Goal: Communication & Community: Answer question/provide support

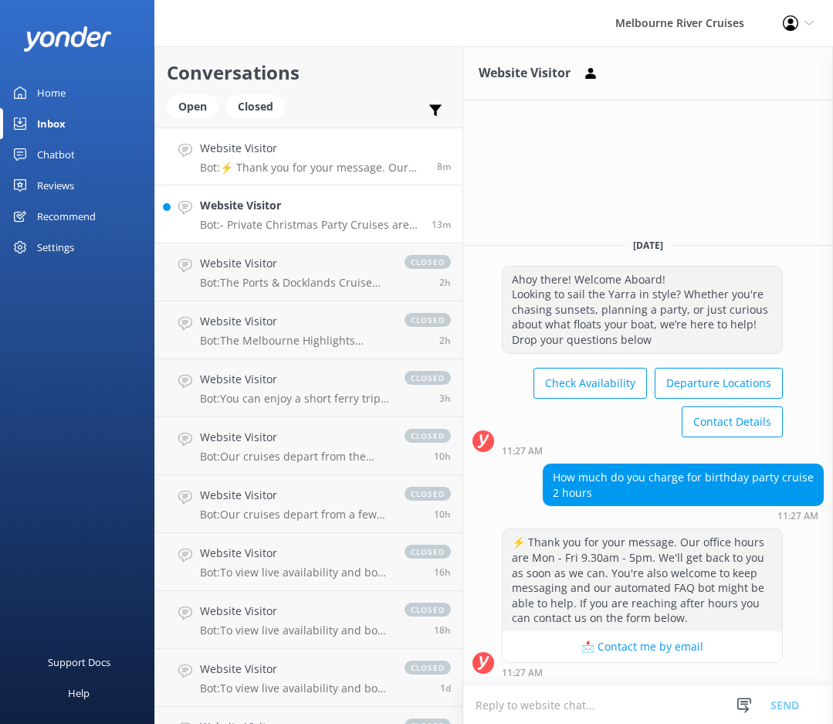
click at [225, 213] on h4 "Website Visitor" at bounding box center [310, 205] width 220 height 17
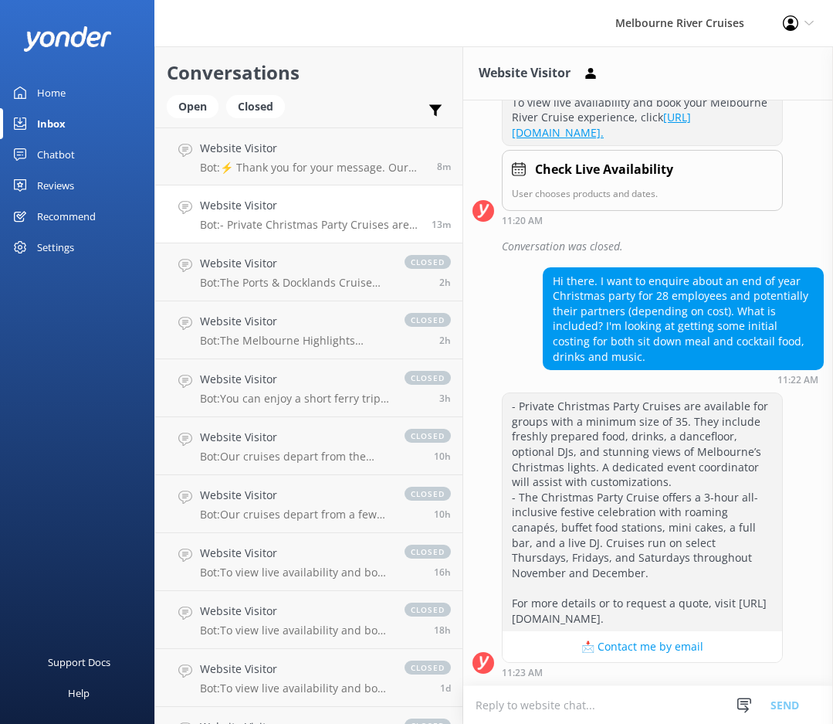
scroll to position [331, 0]
click at [200, 107] on div "Open" at bounding box center [193, 106] width 52 height 23
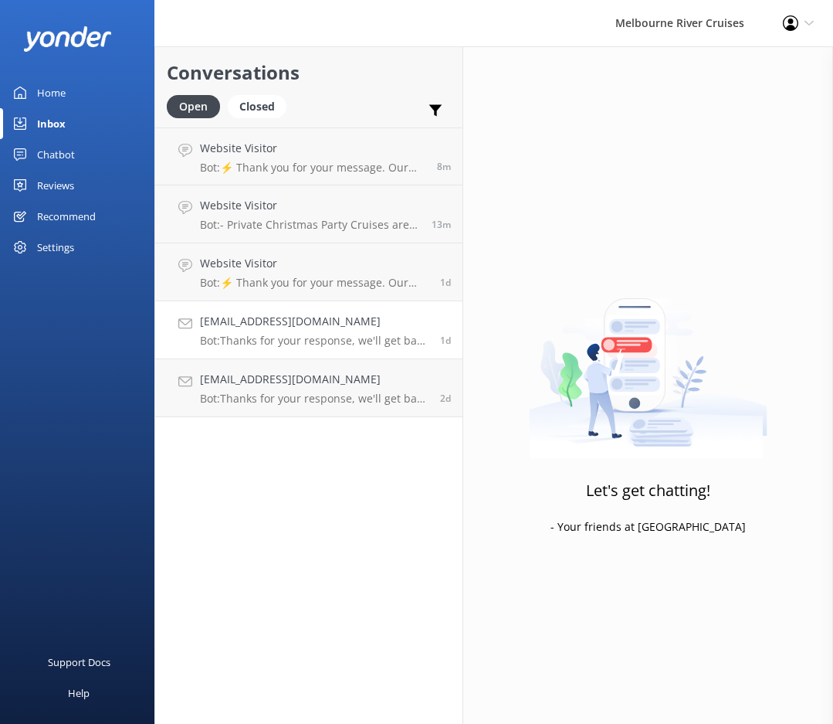
click at [258, 348] on link "[EMAIL_ADDRESS][DOMAIN_NAME] Bot: Thanks for your response, we'll get back to y…" at bounding box center [308, 330] width 307 height 58
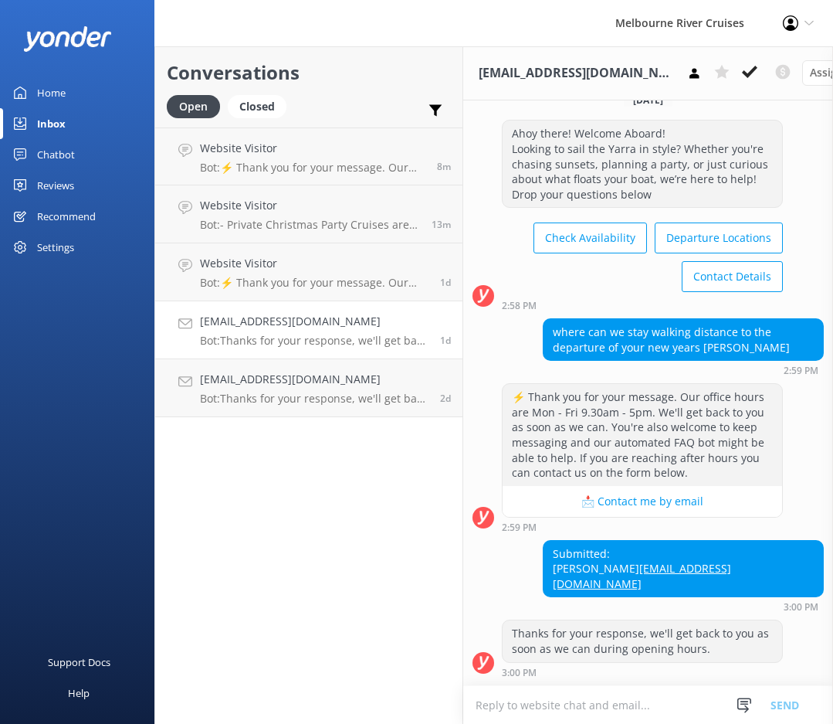
scroll to position [32, 0]
click at [283, 386] on h4 "[EMAIL_ADDRESS][DOMAIN_NAME]" at bounding box center [314, 379] width 229 height 17
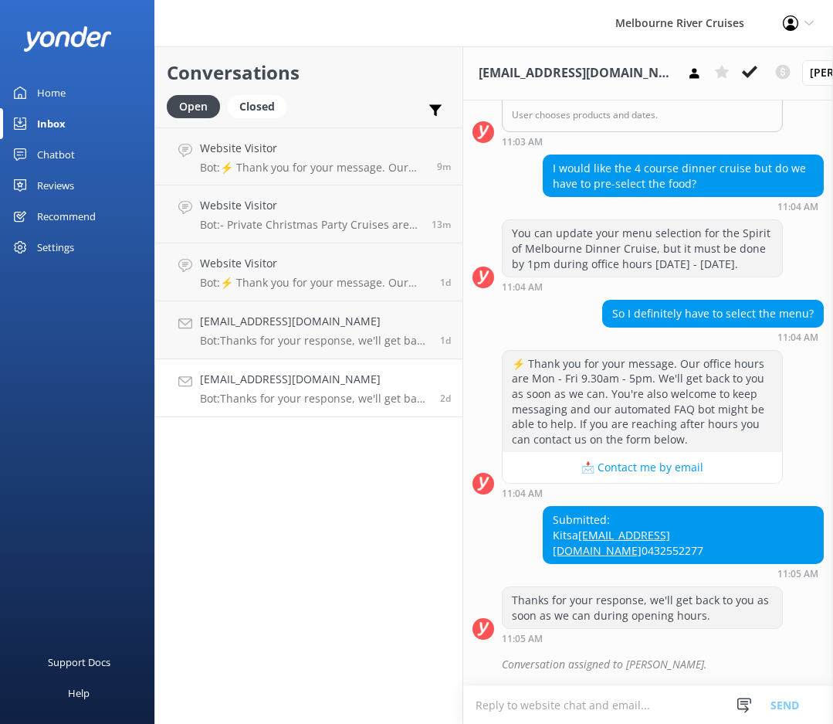
scroll to position [467, 0]
click at [299, 342] on p "Bot: Thanks for your response, we'll get back to you as soon as we can during o…" at bounding box center [314, 341] width 229 height 14
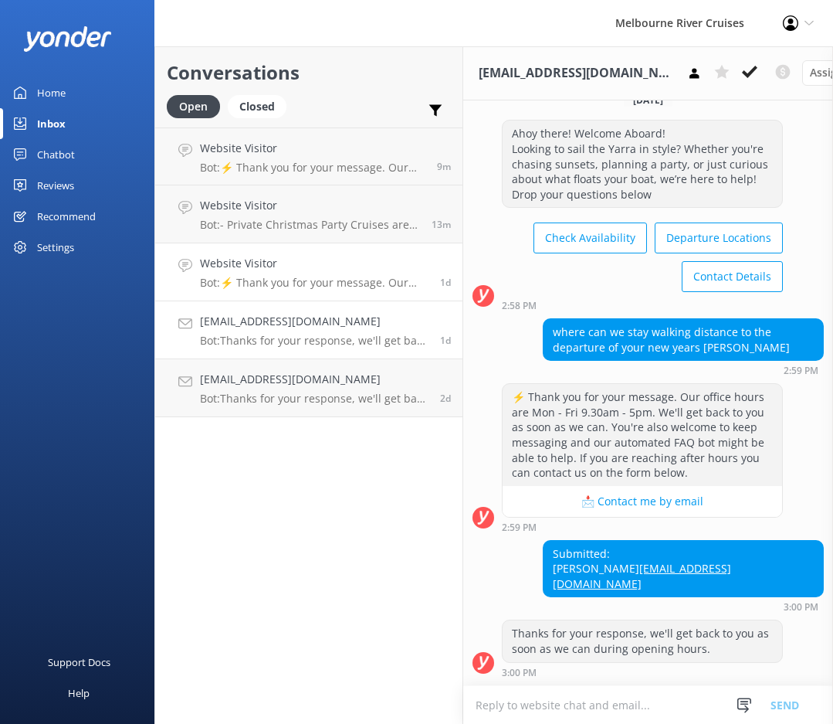
click at [287, 266] on h4 "Website Visitor" at bounding box center [314, 263] width 229 height 17
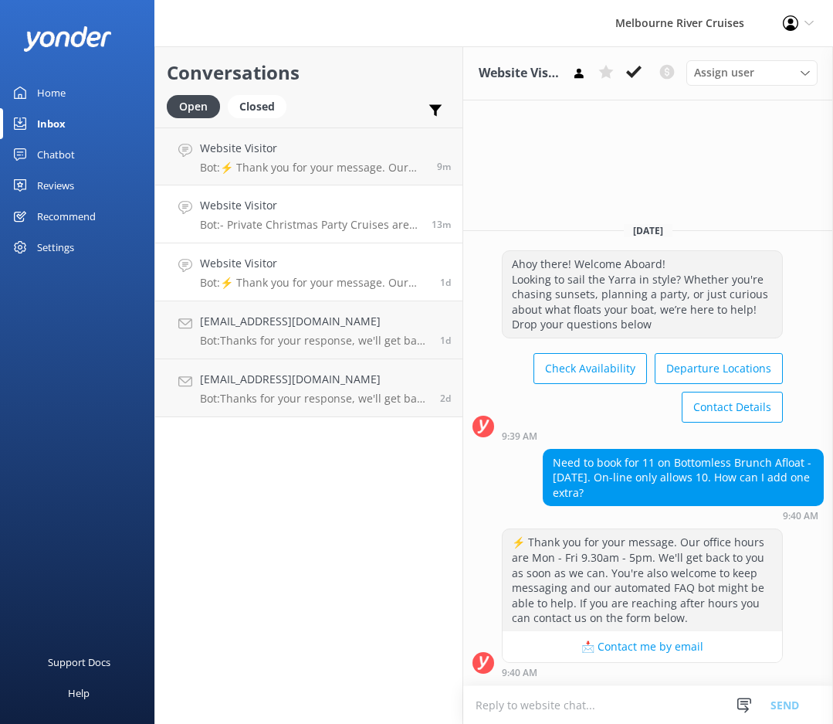
click at [299, 207] on h4 "Website Visitor" at bounding box center [310, 205] width 220 height 17
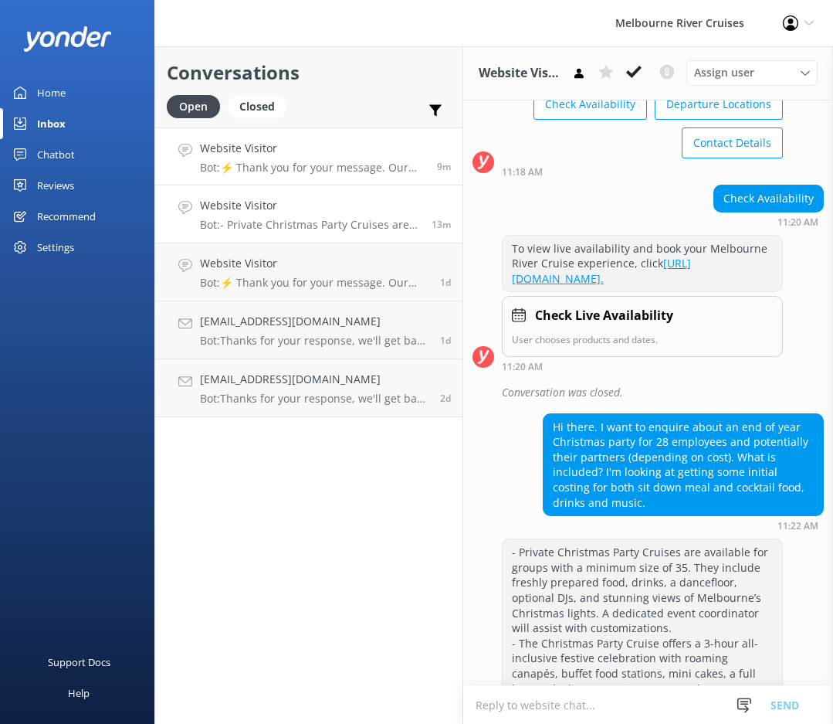
click at [299, 136] on link "Website Visitor Bot: ⚡ Thank you for your message. Our office hours are Mon - F…" at bounding box center [308, 156] width 307 height 58
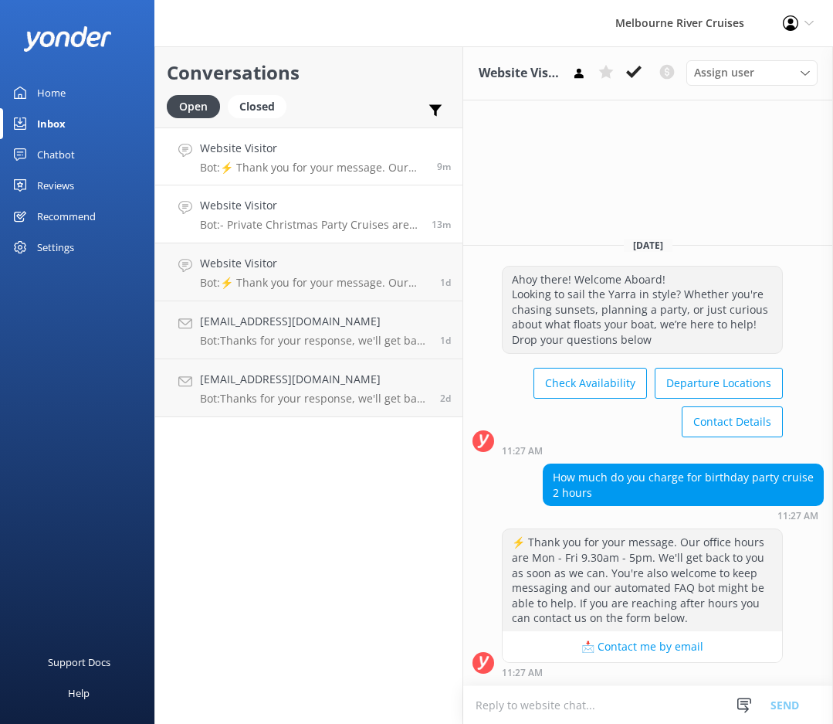
click at [309, 226] on p "Bot: - Private Christmas Party Cruises are available for groups with a minimum …" at bounding box center [310, 225] width 220 height 14
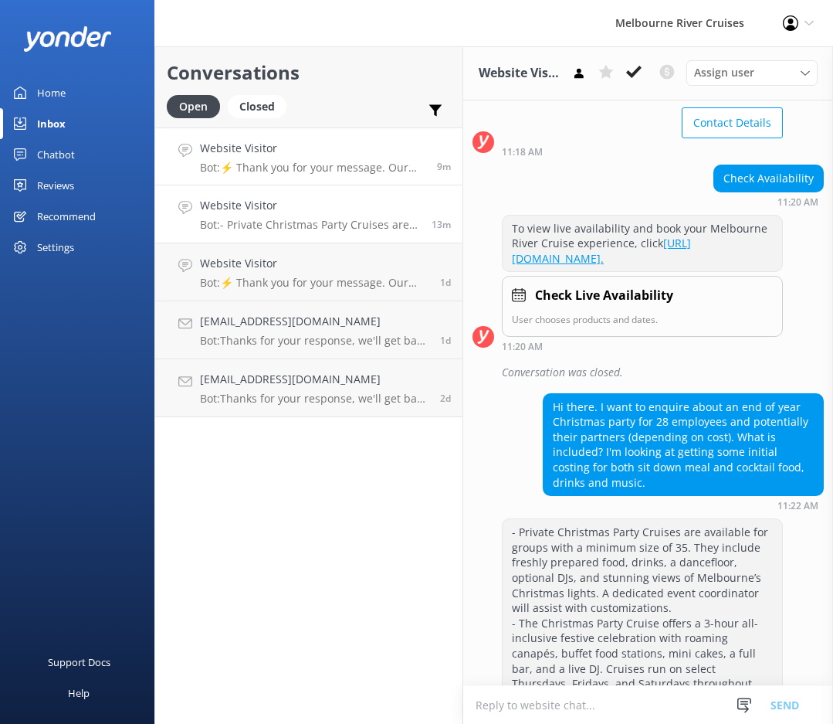
click at [375, 158] on div "Website Visitor Bot: ⚡ Thank you for your message. Our office hours are Mon - F…" at bounding box center [313, 156] width 226 height 33
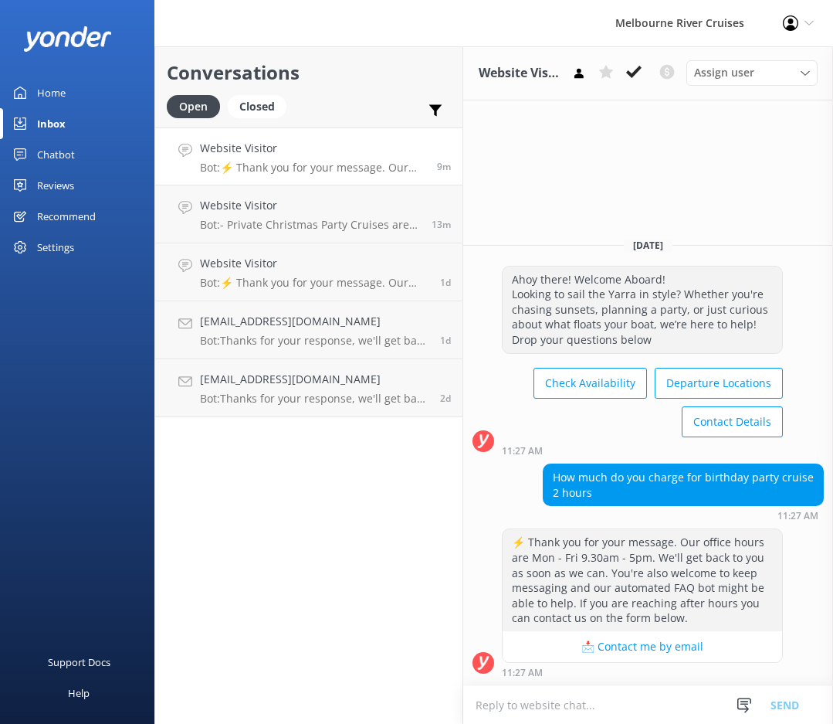
click at [258, 153] on h4 "Website Visitor" at bounding box center [313, 148] width 226 height 17
click at [633, 76] on use at bounding box center [633, 72] width 15 height 12
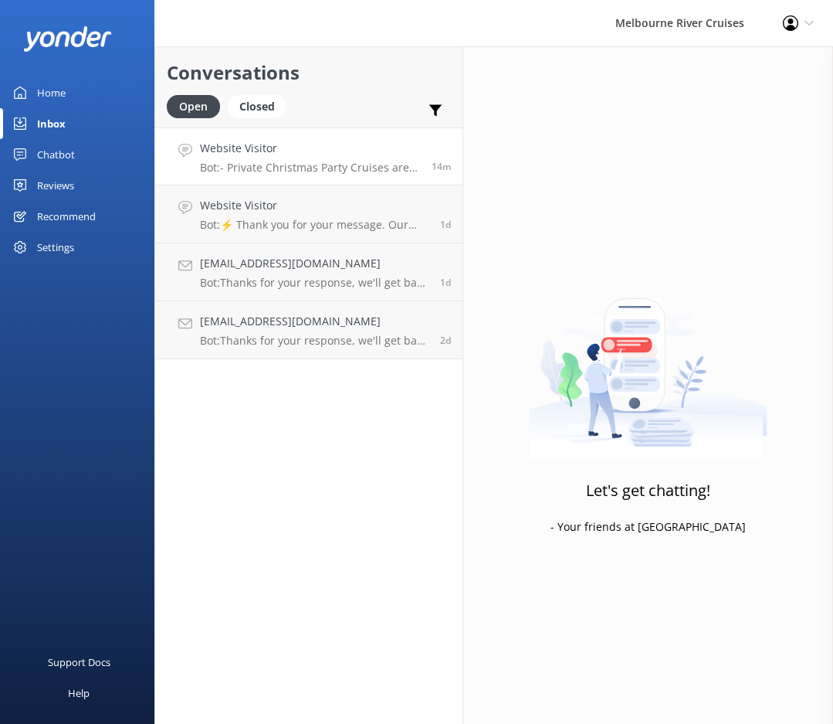
click at [308, 161] on p "Bot: - Private Christmas Party Cruises are available for groups with a minimum …" at bounding box center [310, 168] width 220 height 14
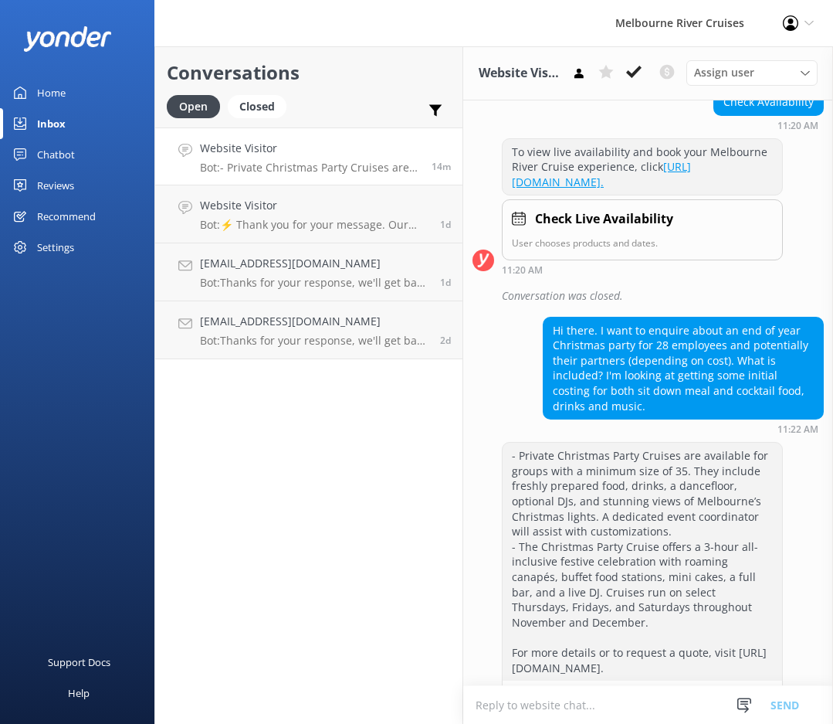
scroll to position [331, 0]
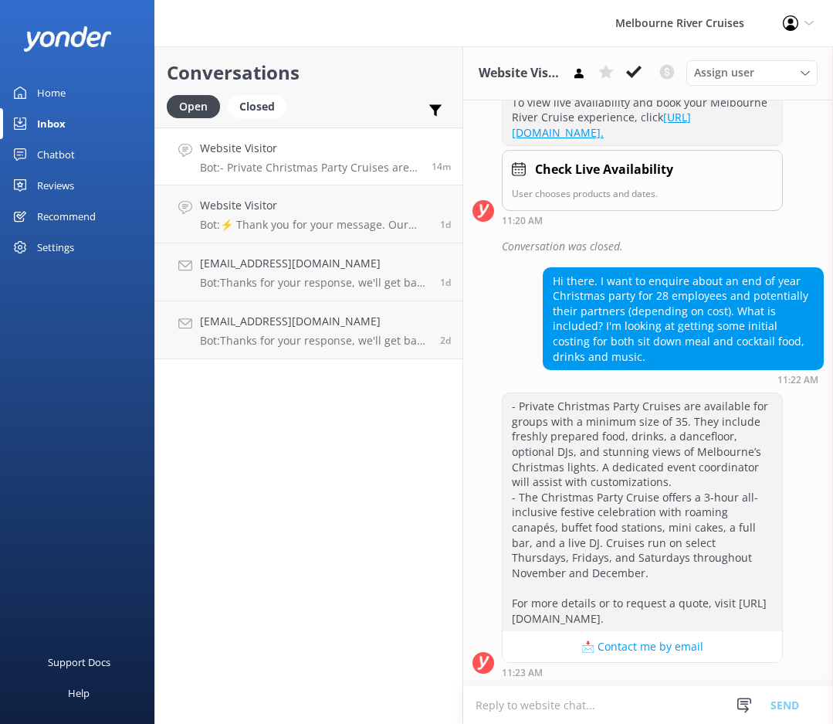
click at [660, 462] on div "- Private Christmas Party Cruises are available for groups with a minimum size …" at bounding box center [643, 512] width 280 height 238
click at [665, 485] on div "- Private Christmas Party Cruises are available for groups with a minimum size …" at bounding box center [643, 512] width 280 height 238
click at [346, 238] on link "Website Visitor Bot: ⚡ Thank you for your message. Our office hours are Mon - F…" at bounding box center [308, 214] width 307 height 58
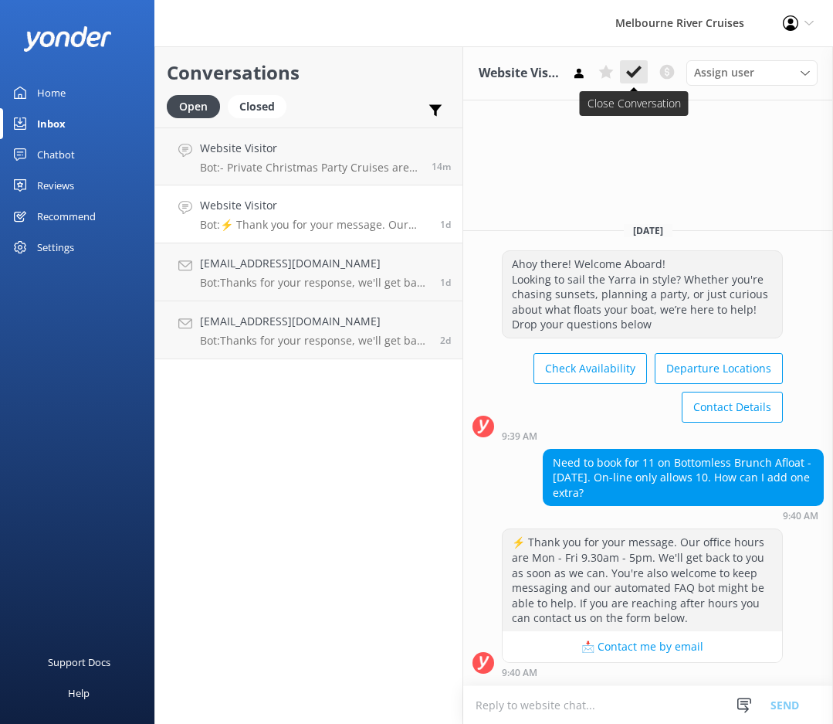
click at [635, 66] on icon at bounding box center [633, 71] width 15 height 15
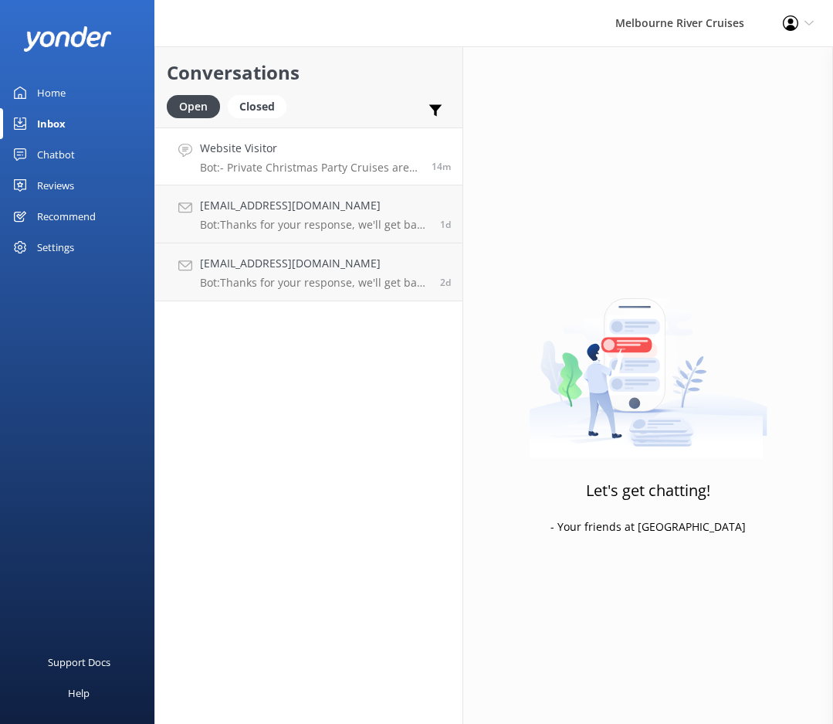
click at [251, 159] on div "Website Visitor Bot: - Private Christmas Party Cruises are available for groups…" at bounding box center [310, 156] width 220 height 33
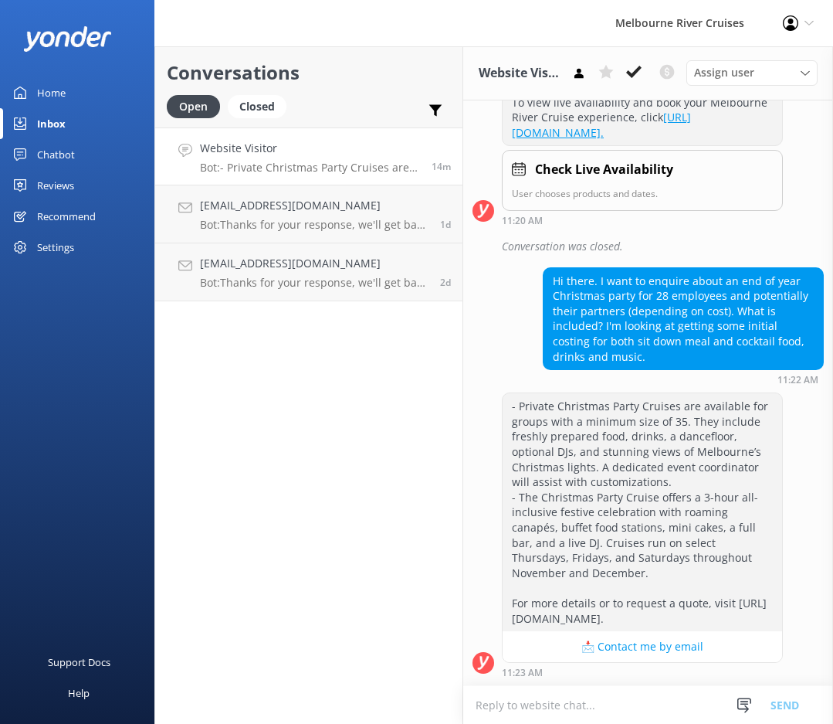
scroll to position [331, 0]
click at [322, 163] on p "Bot: - Private Christmas Party Cruises are available for groups with a minimum …" at bounding box center [310, 168] width 220 height 14
